Goal: Find specific page/section: Find specific page/section

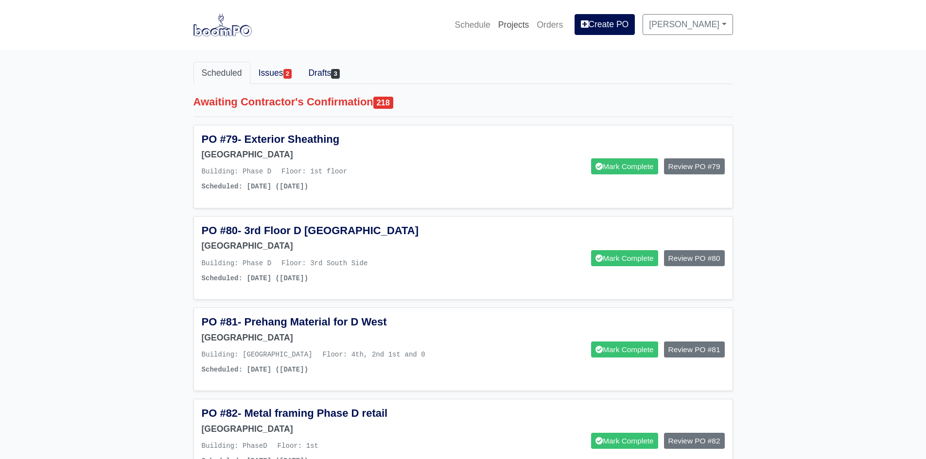
click at [510, 32] on link "Projects" at bounding box center [513, 24] width 39 height 21
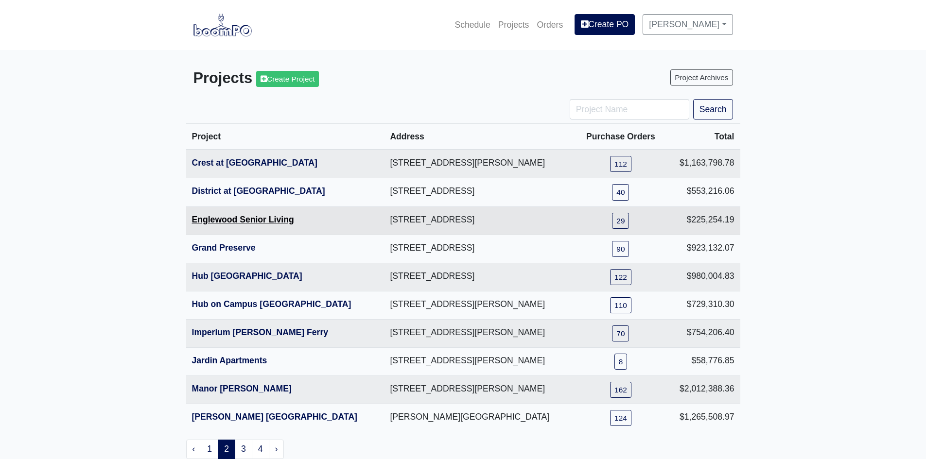
click at [228, 221] on link "Englewood Senior Living" at bounding box center [243, 220] width 102 height 10
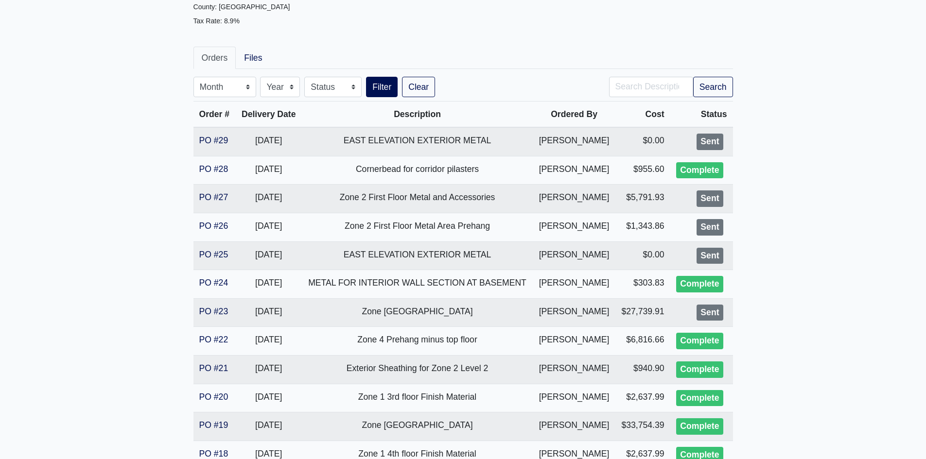
scroll to position [146, 0]
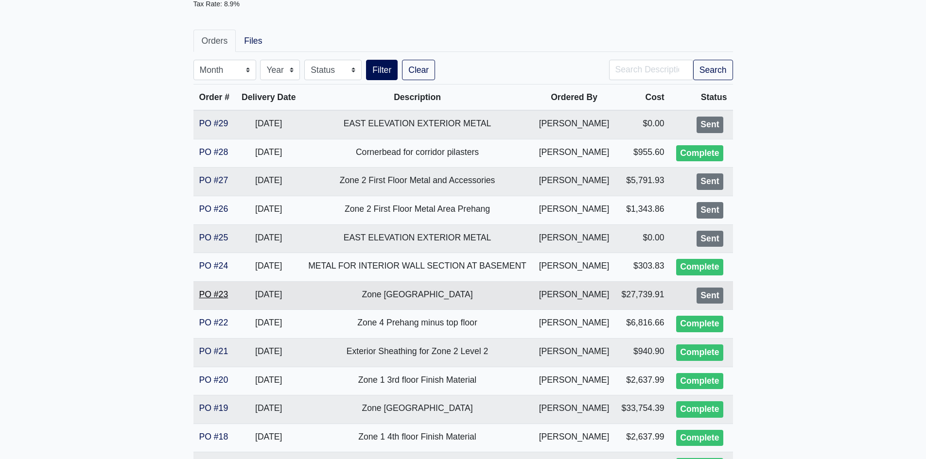
click at [210, 296] on link "PO #23" at bounding box center [213, 295] width 29 height 10
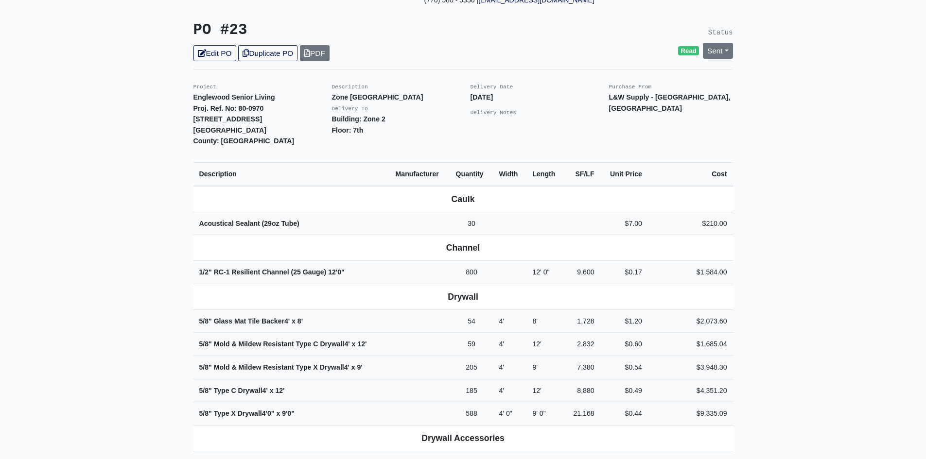
scroll to position [194, 0]
